Goal: Transaction & Acquisition: Purchase product/service

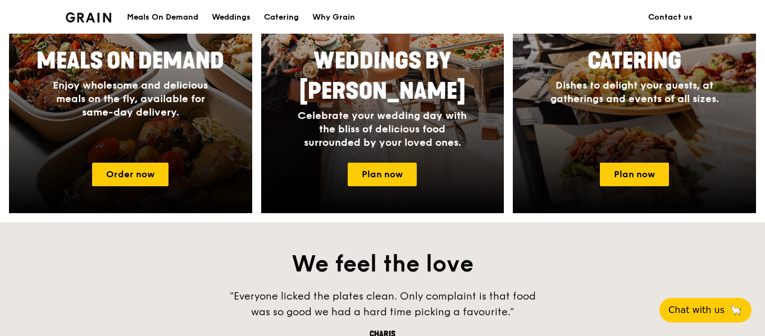
scroll to position [505, 0]
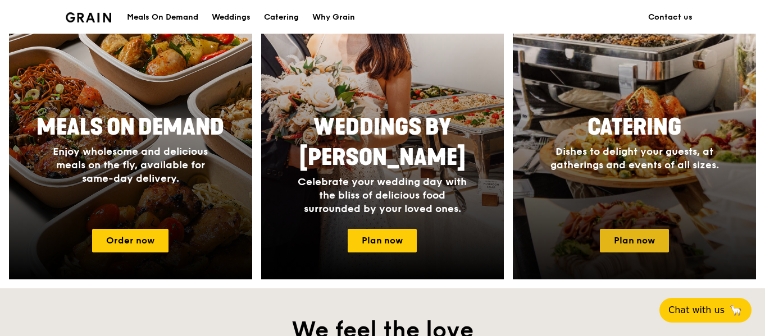
click at [644, 239] on link "Plan now" at bounding box center [634, 241] width 69 height 24
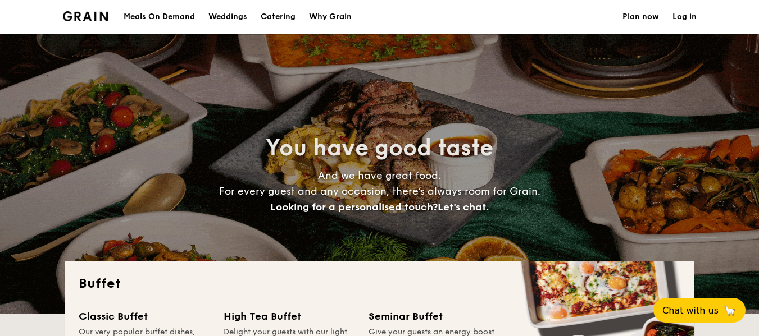
select select
click at [279, 17] on h1 "Catering" at bounding box center [278, 17] width 35 height 34
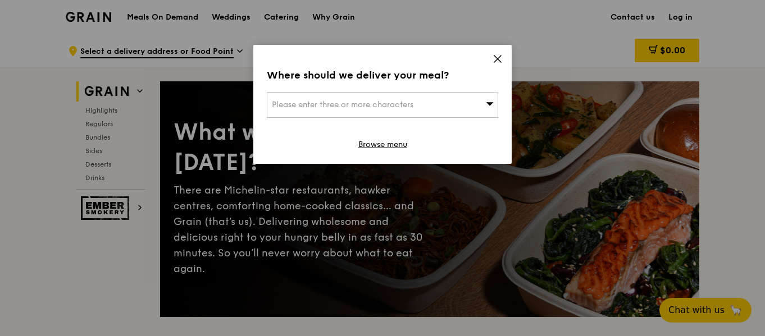
click at [496, 59] on icon at bounding box center [498, 59] width 10 height 10
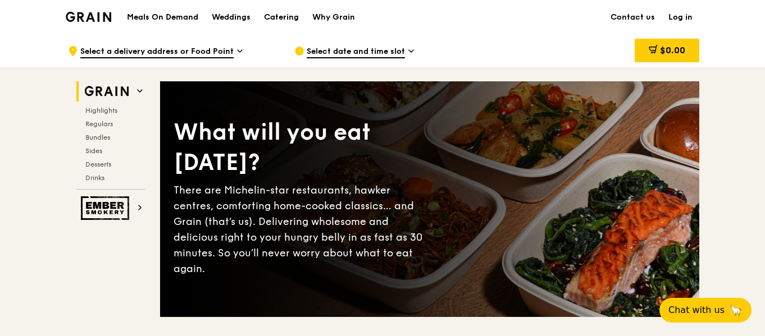
click at [170, 18] on h1 "Meals On Demand" at bounding box center [162, 17] width 71 height 11
click at [90, 20] on img at bounding box center [88, 17] width 45 height 10
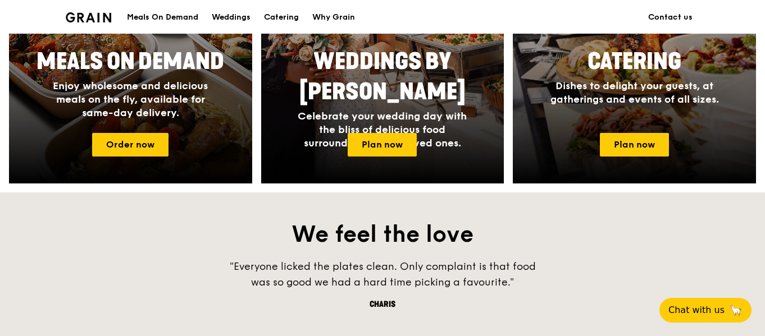
scroll to position [465, 0]
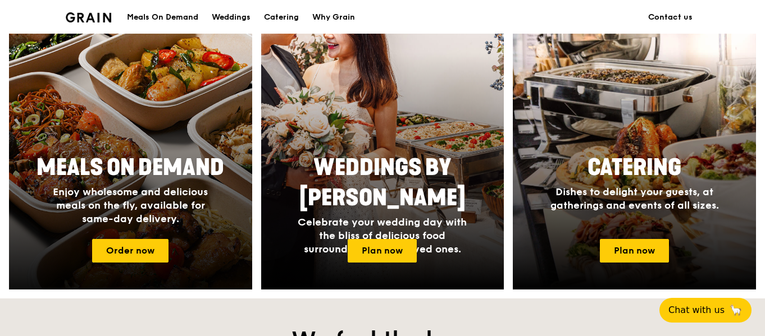
click at [153, 149] on div "Meals On Demand Enjoy wholesome and delicious meals on the fly, available for s…" at bounding box center [130, 189] width 225 height 82
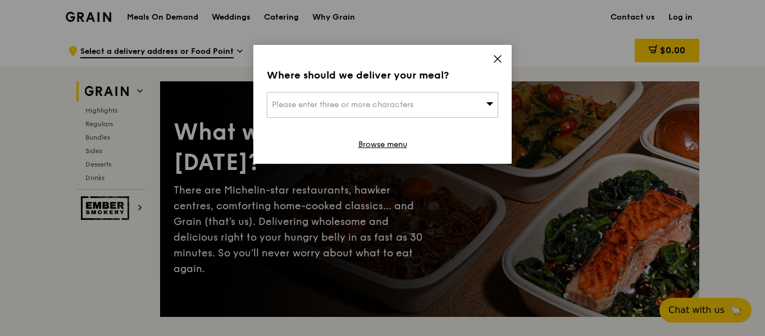
click at [500, 58] on icon at bounding box center [498, 59] width 10 height 10
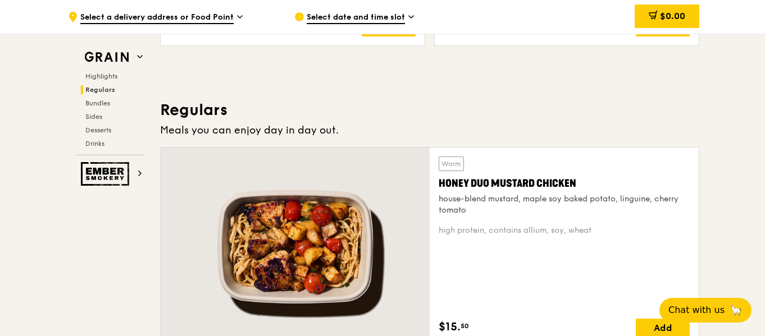
scroll to position [618, 0]
